Goal: Obtain resource: Obtain resource

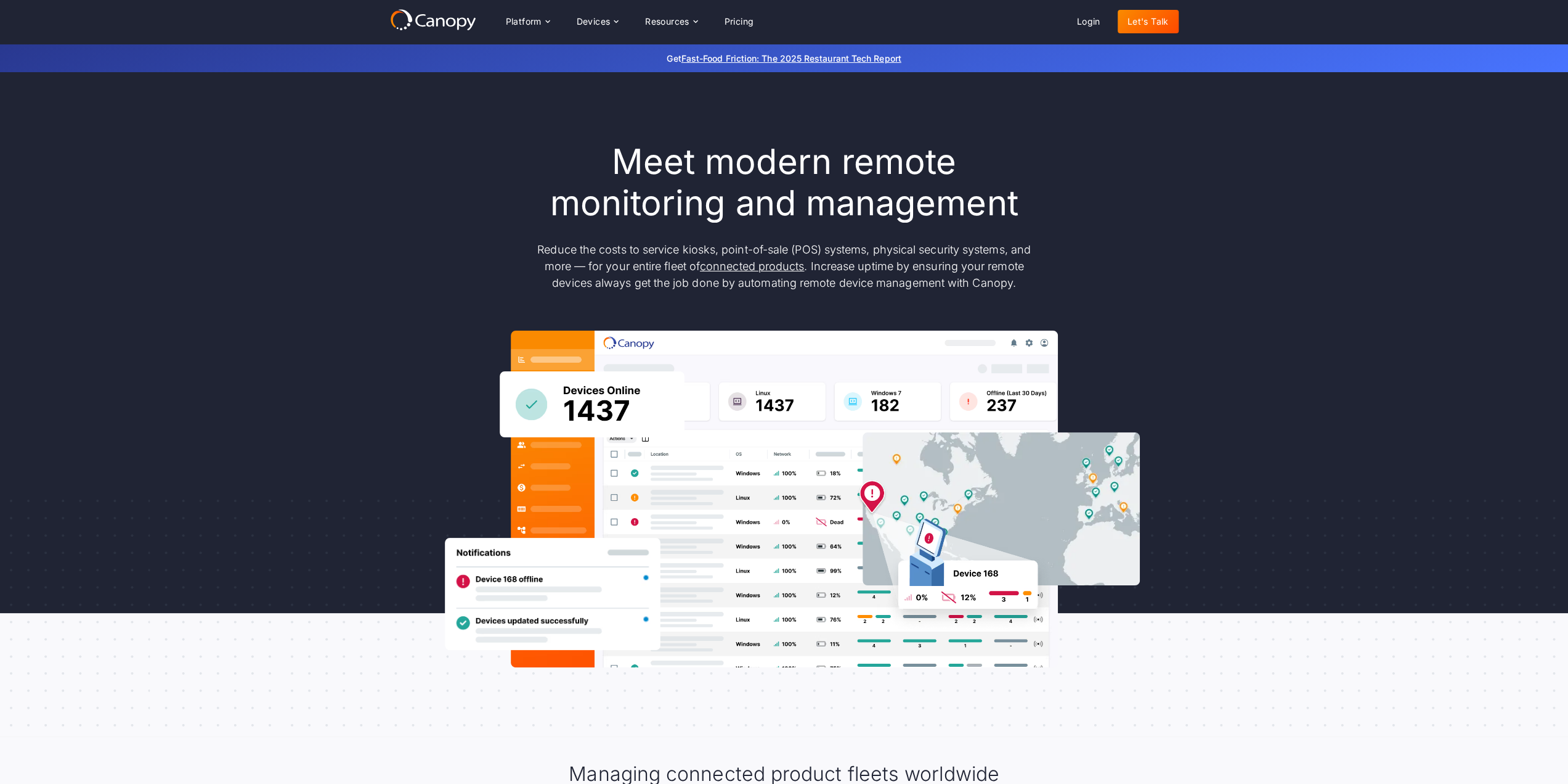
click at [565, 17] on div "Platform Platform Monitor A centralized view of your entire fleet Manage Remote…" at bounding box center [630, 21] width 269 height 25
click at [559, 18] on div "Platform" at bounding box center [527, 21] width 63 height 25
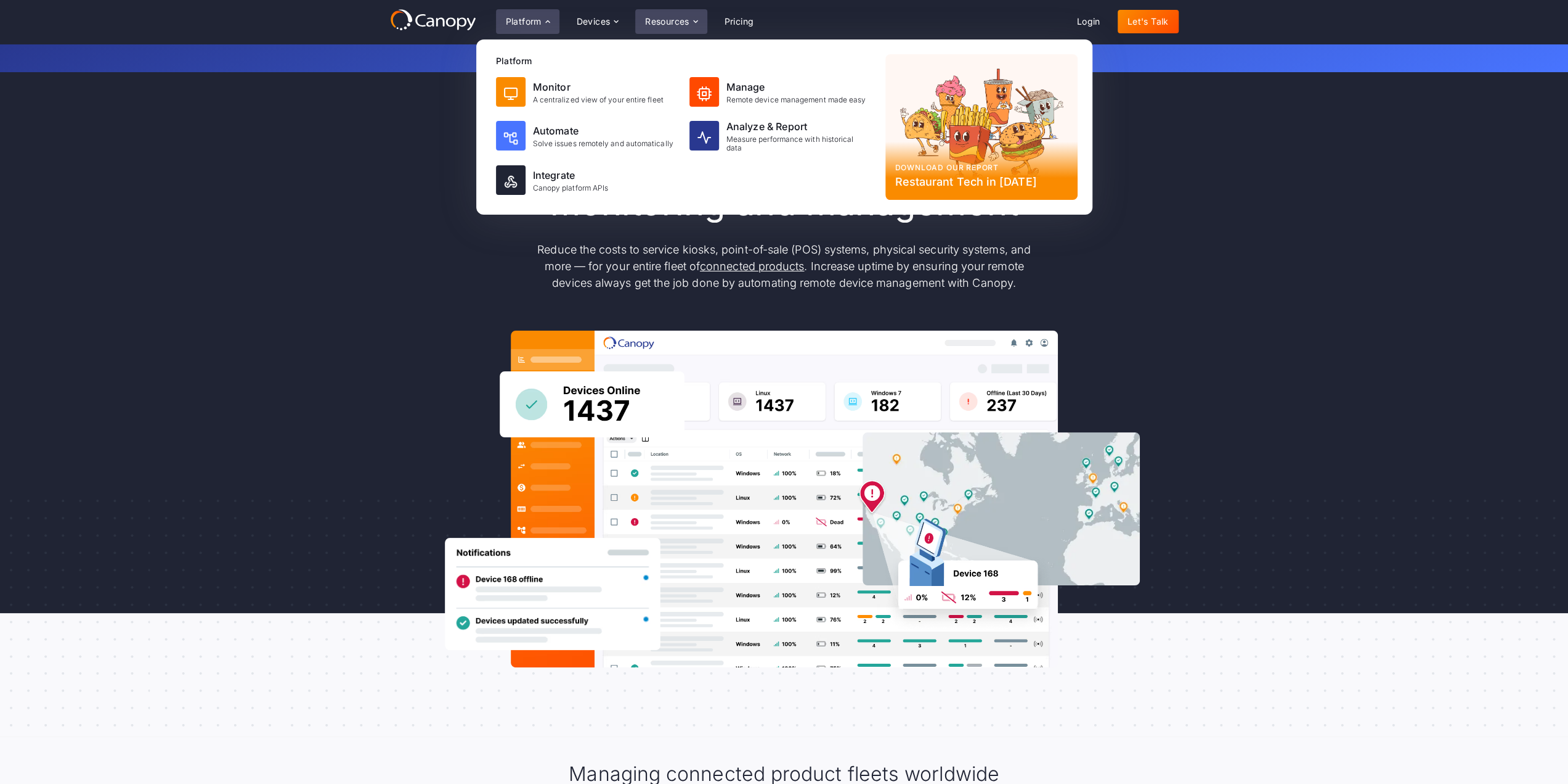
click at [680, 12] on div "Resources" at bounding box center [671, 21] width 71 height 25
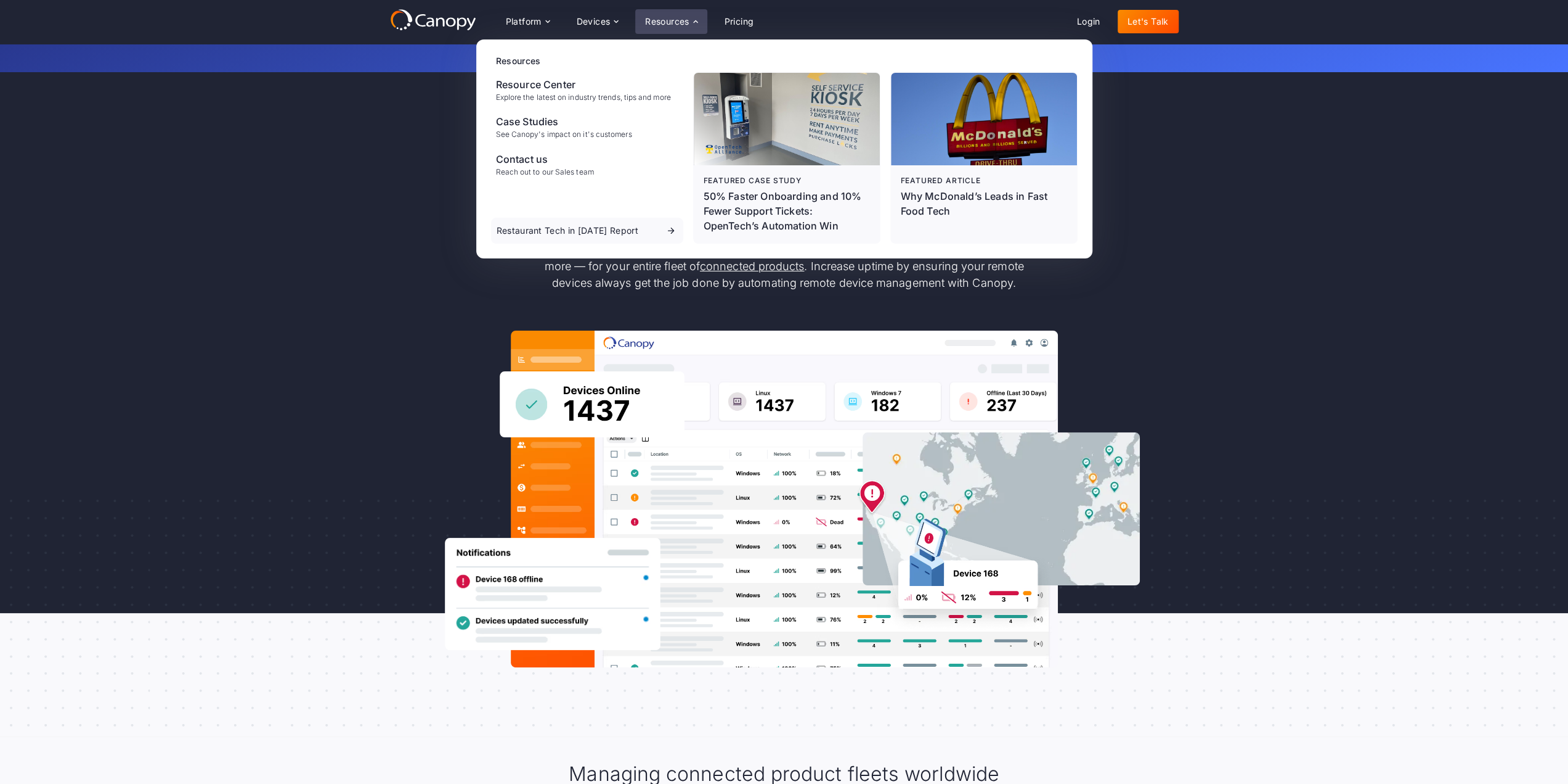
click at [364, 200] on div "Meet modern remote monitoring and management Reduce the costs to service kiosks…" at bounding box center [784, 404] width 1568 height 664
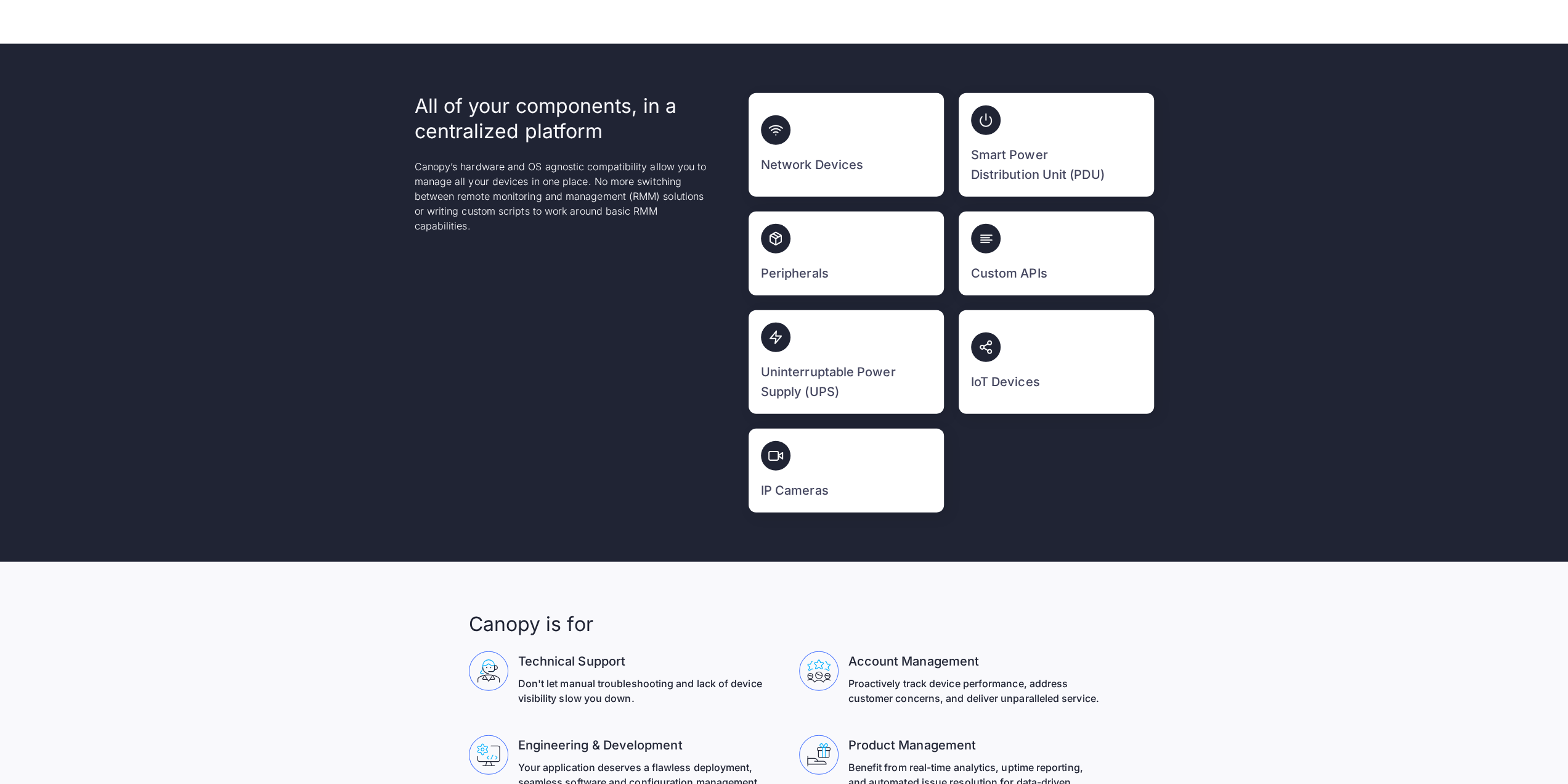
scroll to position [3962, 0]
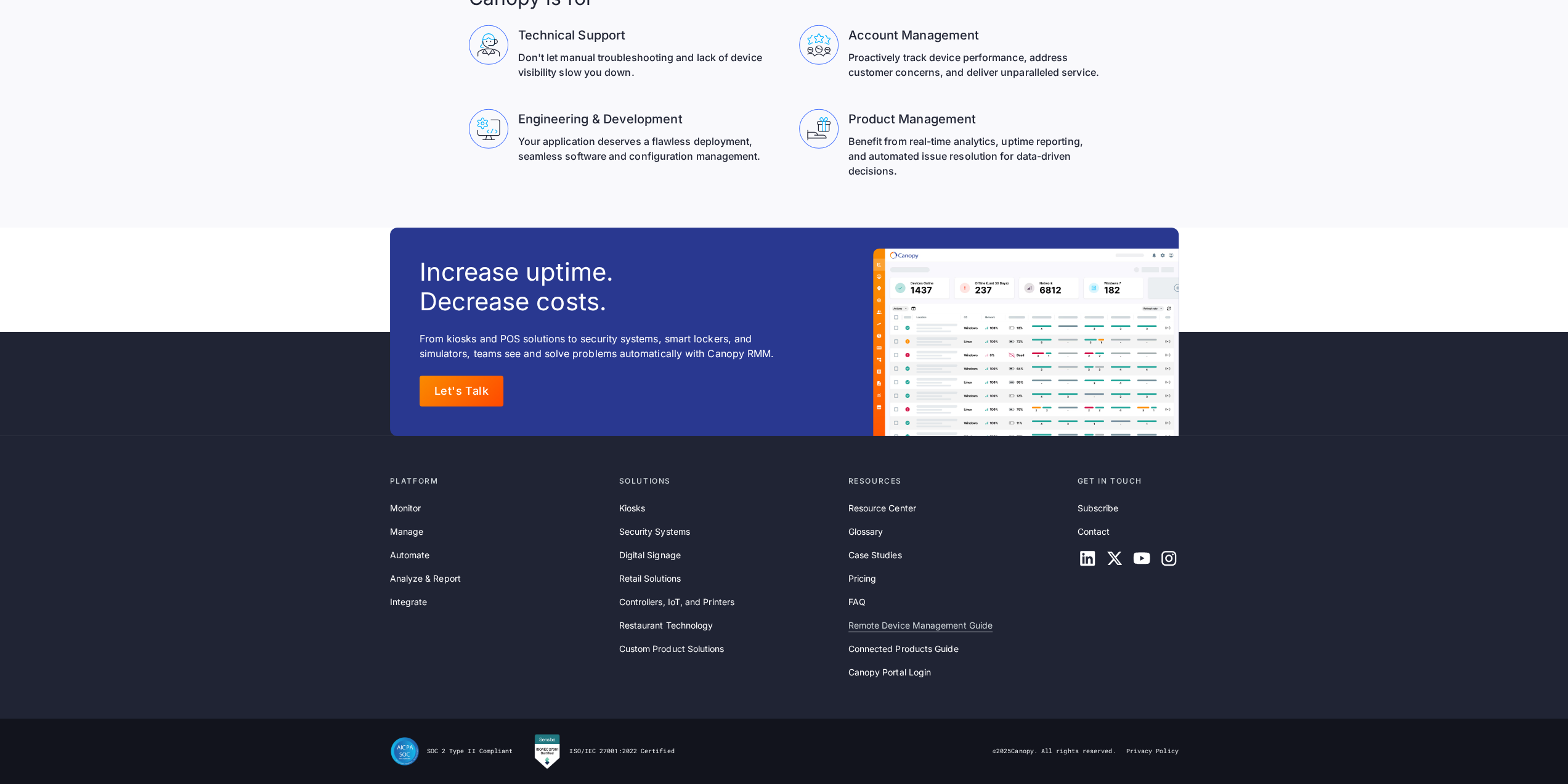
click at [901, 620] on link "Remote Device Management Guide" at bounding box center [920, 624] width 144 height 14
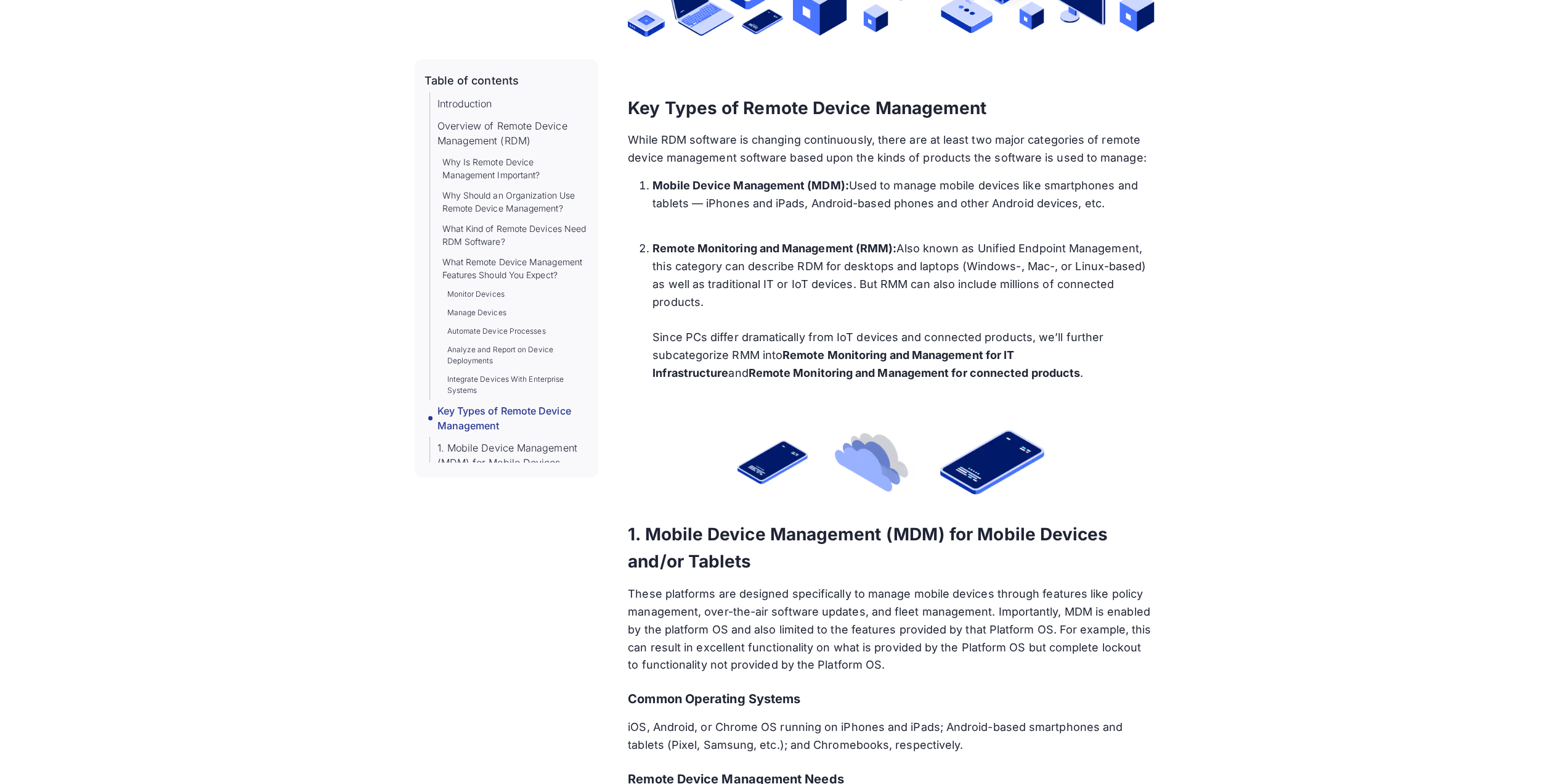
scroll to position [4840, 0]
